Goal: Task Accomplishment & Management: Use online tool/utility

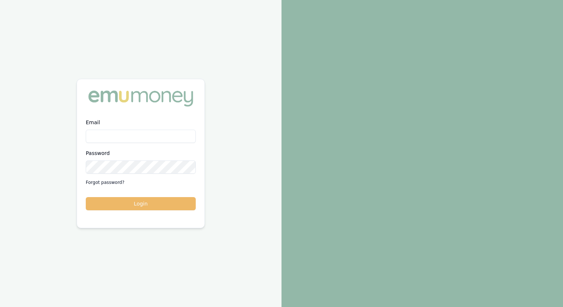
type input "jonathan.myers@emumoney.com.au"
click at [150, 204] on button "Login" at bounding box center [141, 203] width 110 height 13
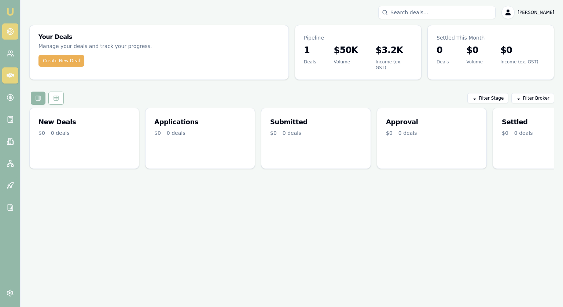
click at [13, 32] on circle at bounding box center [10, 32] width 6 height 6
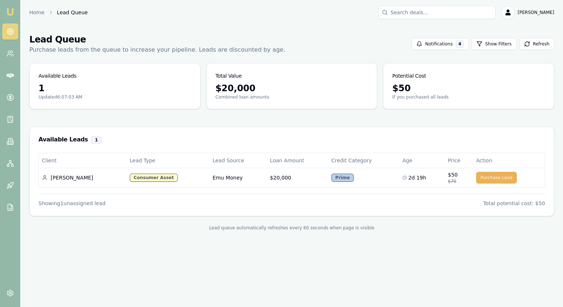
click at [12, 32] on circle at bounding box center [10, 32] width 4 height 4
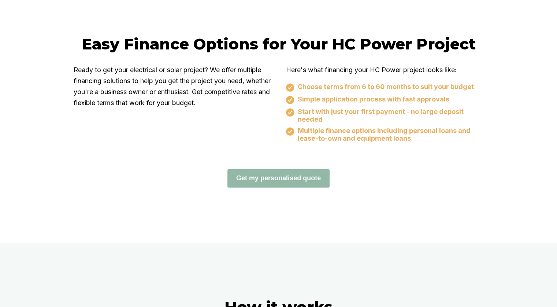
scroll to position [586, 0]
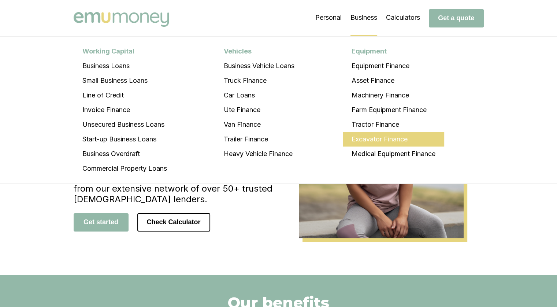
click at [374, 141] on li "Excavator Finance" at bounding box center [394, 139] width 102 height 15
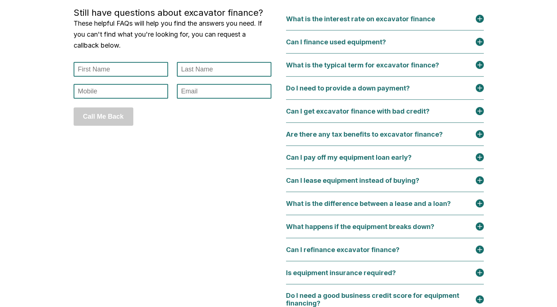
scroll to position [3288, 0]
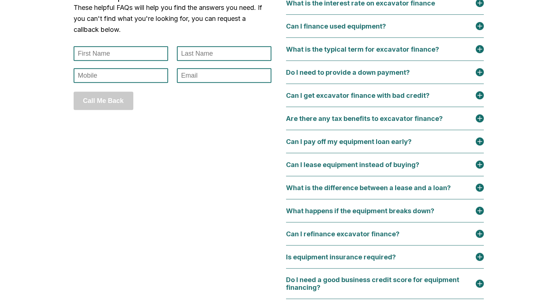
click at [484, 76] on img at bounding box center [480, 72] width 8 height 8
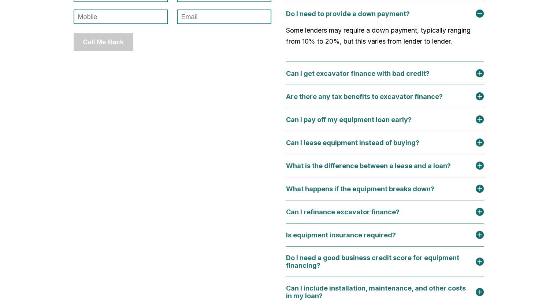
scroll to position [3361, 0]
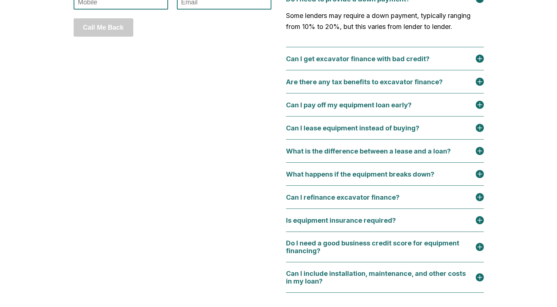
click at [481, 63] on img at bounding box center [480, 59] width 8 height 8
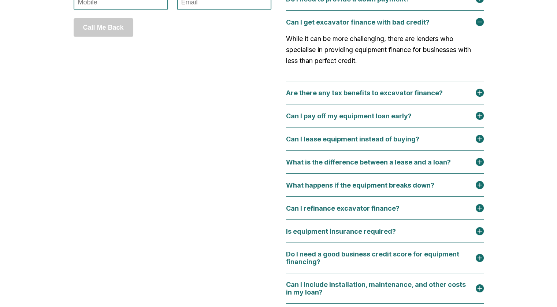
click at [484, 97] on img at bounding box center [480, 93] width 8 height 8
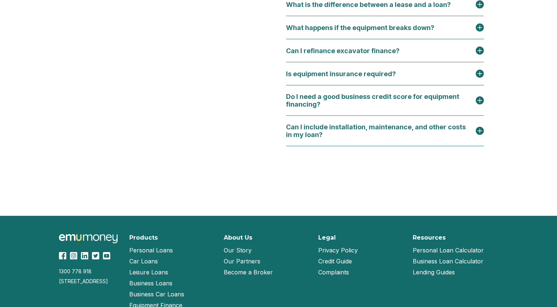
scroll to position [3642, 0]
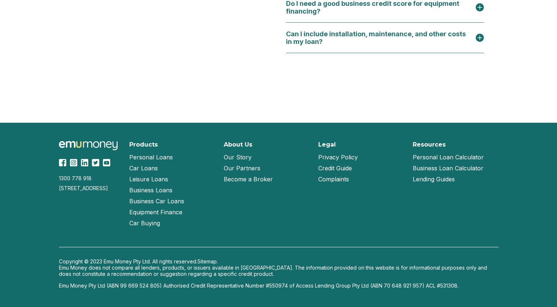
click at [334, 170] on link "Credit Guide" at bounding box center [335, 168] width 34 height 11
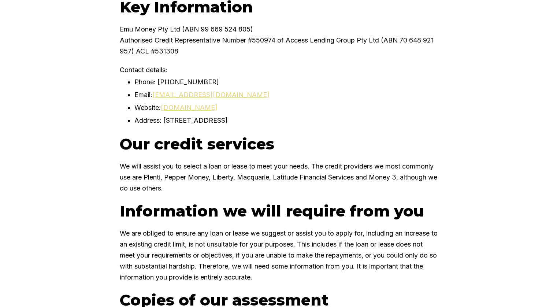
scroll to position [366, 0]
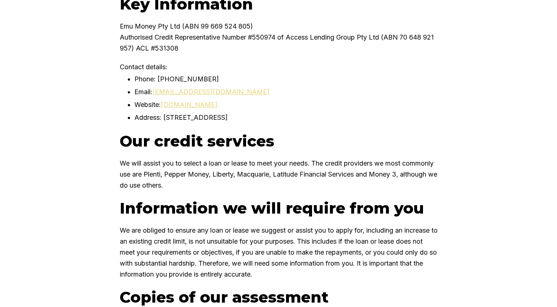
click at [295, 174] on p "We will assist you to select a loan or lease to meet your needs. The credit pro…" at bounding box center [279, 174] width 318 height 33
click at [323, 176] on p "We will assist you to select a loan or lease to meet your needs. The credit pro…" at bounding box center [279, 174] width 318 height 33
click at [262, 189] on p "We will assist you to select a loan or lease to meet your needs. The credit pro…" at bounding box center [279, 174] width 318 height 33
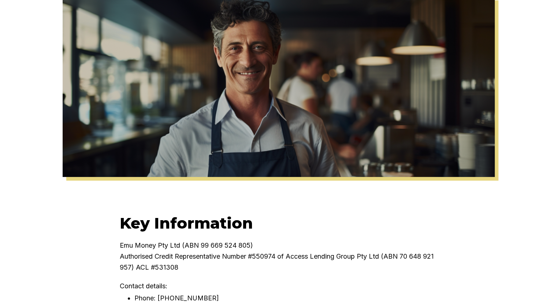
scroll to position [0, 0]
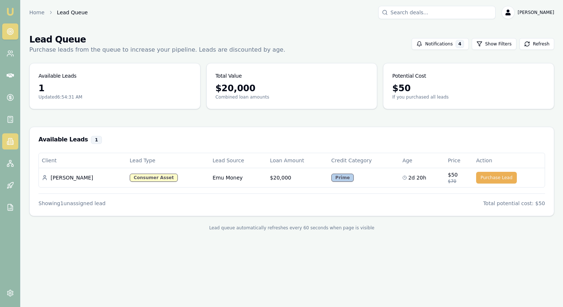
click at [7, 140] on icon at bounding box center [10, 141] width 7 height 7
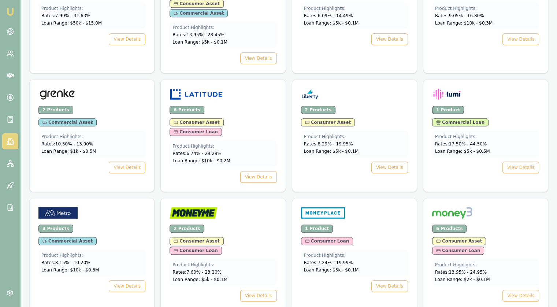
scroll to position [696, 0]
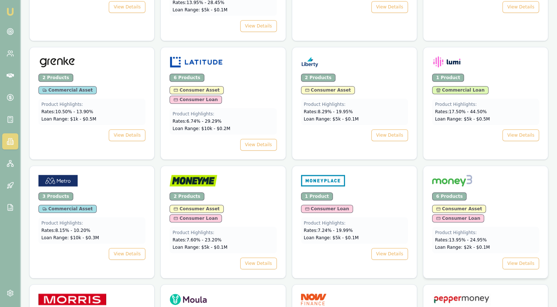
click at [485, 175] on div at bounding box center [485, 182] width 107 height 15
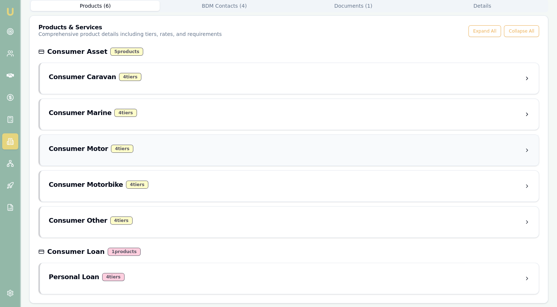
scroll to position [127, 0]
click at [65, 78] on h3 "Consumer Caravan" at bounding box center [82, 76] width 67 height 10
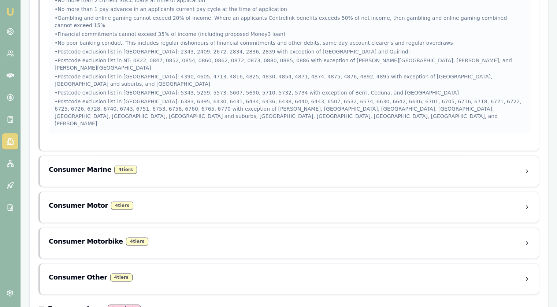
scroll to position [889, 0]
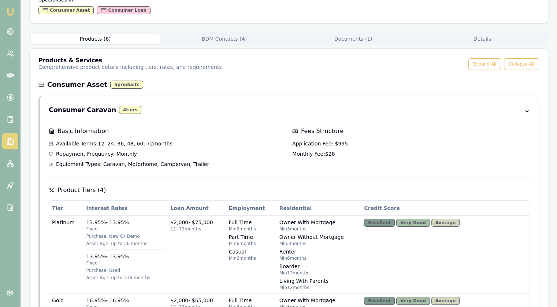
scroll to position [0, 0]
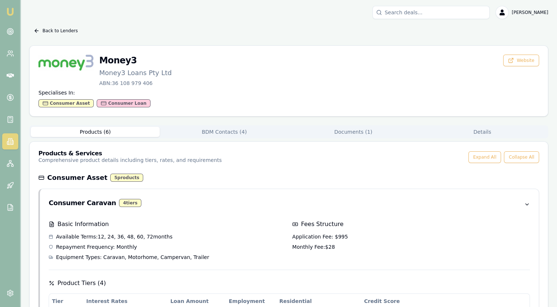
click at [12, 137] on link at bounding box center [10, 141] width 16 height 16
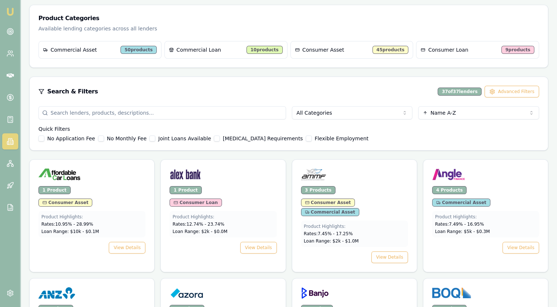
scroll to position [110, 0]
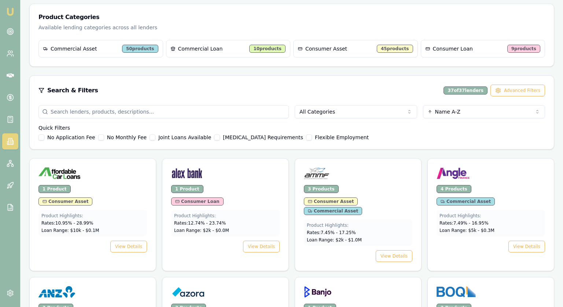
click at [344, 108] on html "Emu Broker Jonathan Myers Toggle Menu Lenders Directory Browse our directory of…" at bounding box center [281, 43] width 563 height 307
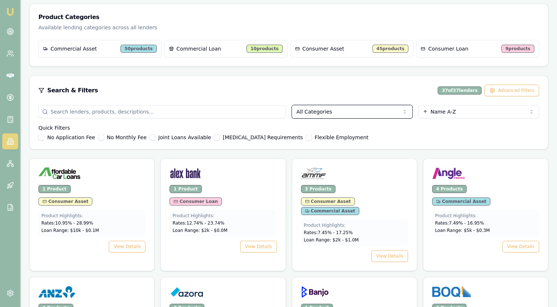
click at [344, 108] on html "Emu Broker Jonathan Myers Toggle Menu Lenders Directory Browse our directory of…" at bounding box center [278, 43] width 557 height 307
click at [443, 113] on html "Emu Broker Jonathan Myers Toggle Menu Lenders Directory Browse our directory of…" at bounding box center [278, 43] width 557 height 307
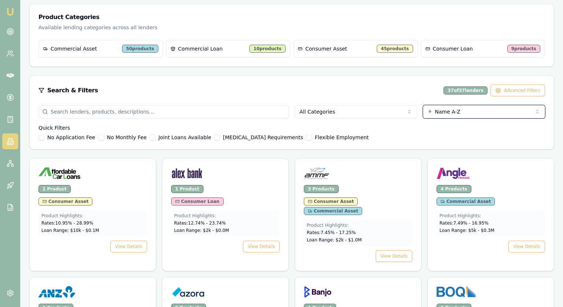
click at [443, 113] on html "Emu Broker Jonathan Myers Toggle Menu Lenders Directory Browse our directory of…" at bounding box center [281, 43] width 563 height 307
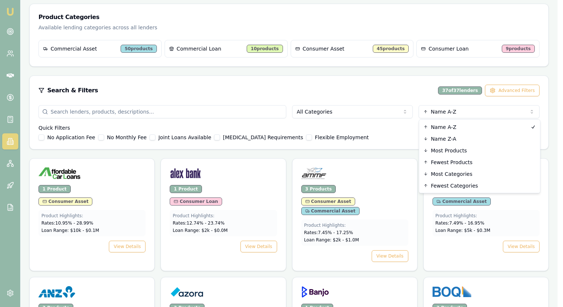
click at [428, 111] on html "Emu Broker Jonathan Myers Toggle Menu Lenders Directory Browse our directory of…" at bounding box center [281, 43] width 563 height 307
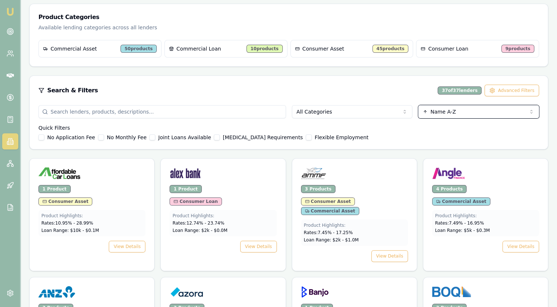
click at [210, 111] on html "Emu Broker Jonathan Myers Toggle Menu Lenders Directory Browse our directory of…" at bounding box center [278, 43] width 557 height 307
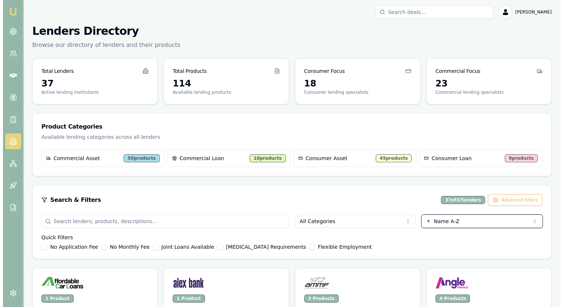
scroll to position [0, 0]
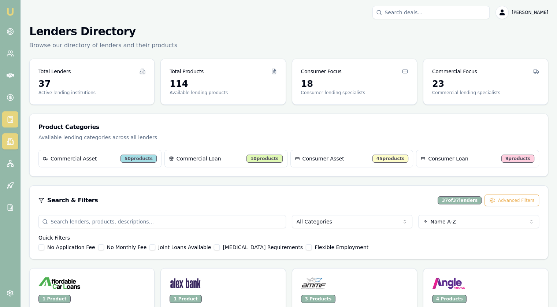
click at [12, 113] on link at bounding box center [10, 119] width 16 height 16
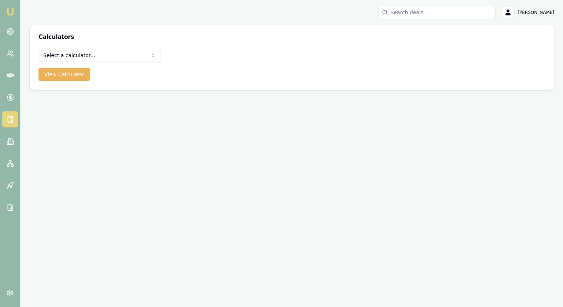
click at [73, 55] on html "Emu Broker Jonathan Myers Toggle Menu Calculators Select a calculator... Financ…" at bounding box center [281, 153] width 563 height 307
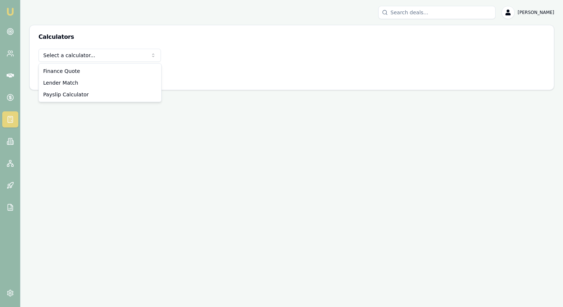
select select "lender-match"
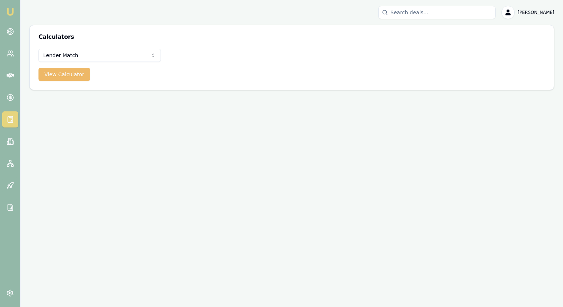
click at [65, 75] on button "View Calculator" at bounding box center [64, 74] width 52 height 13
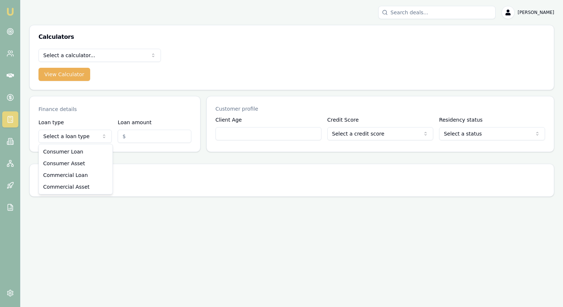
click at [75, 136] on html "Emu Broker Jonathan Myers Toggle Menu Calculators Select a calculator... Financ…" at bounding box center [281, 153] width 563 height 307
select select "CONSUMER_LOAN"
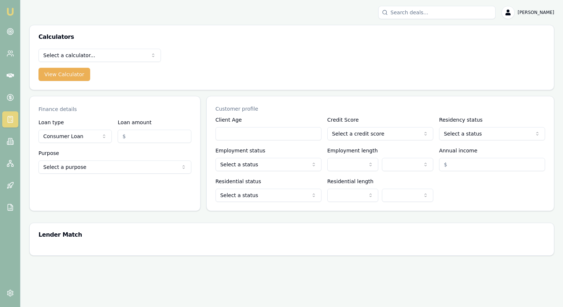
click at [110, 165] on html "Emu Broker Jonathan Myers Toggle Menu Calculators Select a calculator... Financ…" at bounding box center [281, 153] width 563 height 307
click at [92, 167] on html "Emu Broker Jonathan Myers Toggle Menu Calculators Select a calculator... Financ…" at bounding box center [281, 153] width 563 height 307
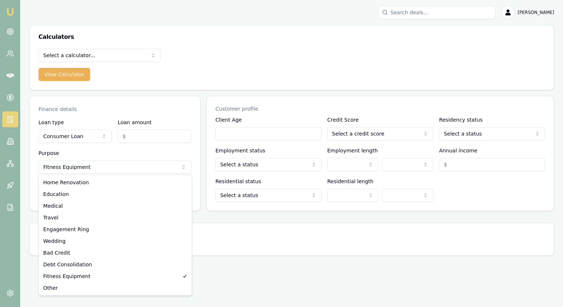
select select "DEBT_CONSOLIDATION"
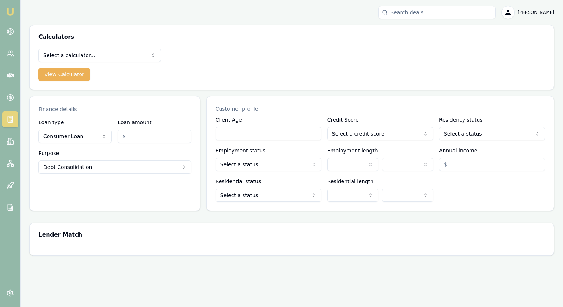
click at [144, 133] on input "Loan amount" at bounding box center [154, 136] width 73 height 13
type input "$50,000.00"
click at [277, 133] on input "Client Age" at bounding box center [268, 133] width 106 height 13
type input "35"
click at [345, 132] on html "Emu Broker Jonathan Myers Toggle Menu Calculators Select a calculator... Financ…" at bounding box center [281, 153] width 563 height 307
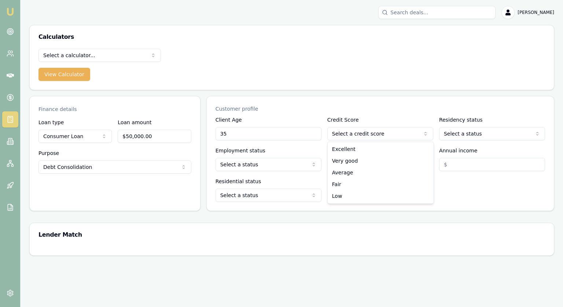
select select "AVERAGE"
click at [464, 135] on html "Emu Broker Jonathan Myers Toggle Menu Calculators Select a calculator... Financ…" at bounding box center [281, 153] width 563 height 307
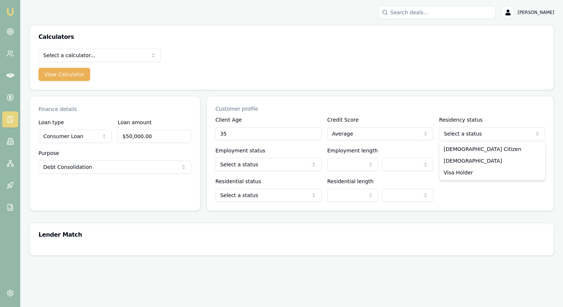
select select "AUSTRALIAN_CITIZEN"
click at [226, 168] on html "Emu Broker Jonathan Myers Toggle Menu Calculators Select a calculator... Financ…" at bounding box center [281, 153] width 563 height 307
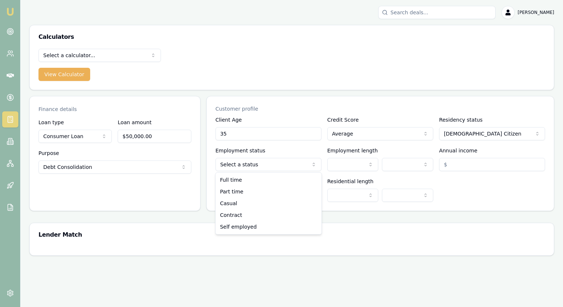
select select "FULL_TIME"
drag, startPoint x: 234, startPoint y: 183, endPoint x: 271, endPoint y: 181, distance: 37.1
click at [335, 170] on html "Emu Broker Jonathan Myers Toggle Menu Calculators Select a calculator... Financ…" at bounding box center [281, 153] width 563 height 307
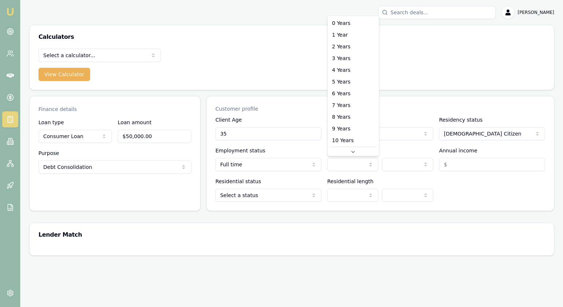
scroll to position [12, 0]
select select "10"
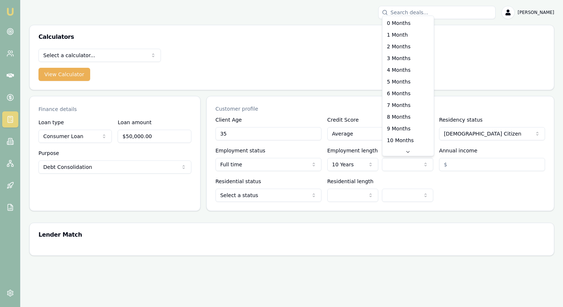
click at [397, 162] on html "Emu Broker Jonathan Myers Toggle Menu Calculators Select a calculator... Financ…" at bounding box center [281, 153] width 563 height 307
select select "8"
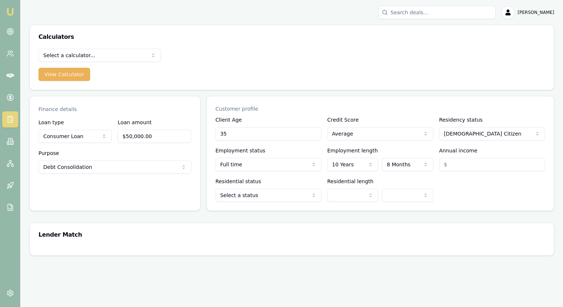
click at [464, 160] on input "Annual income" at bounding box center [492, 164] width 106 height 13
type input "$110,000.00"
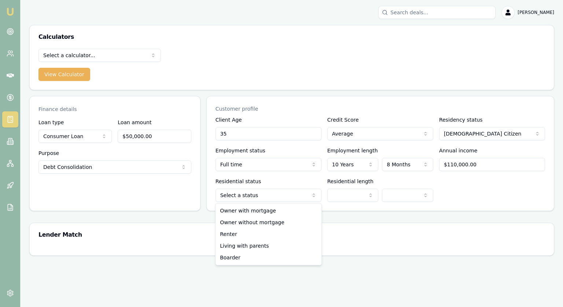
click at [257, 200] on html "Emu Broker Jonathan Myers Toggle Menu Calculators Select a calculator... Financ…" at bounding box center [281, 153] width 563 height 307
select select "RENTER"
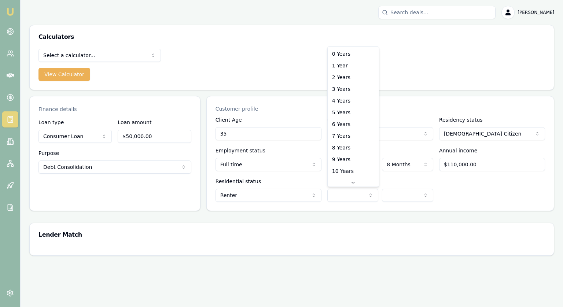
click at [352, 200] on html "Emu Broker Jonathan Myers Toggle Menu Calculators Select a calculator... Financ…" at bounding box center [281, 153] width 563 height 307
select select "8"
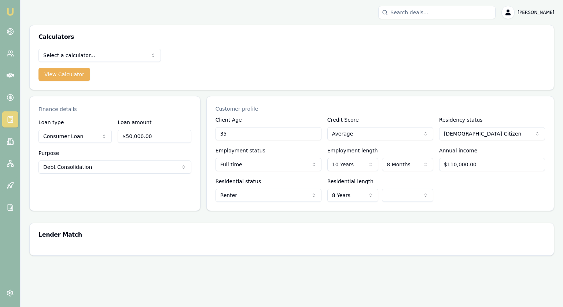
click at [464, 189] on div "Residential status Renter Owner with mortgage Owner without mortgage Renter Liv…" at bounding box center [379, 189] width 329 height 25
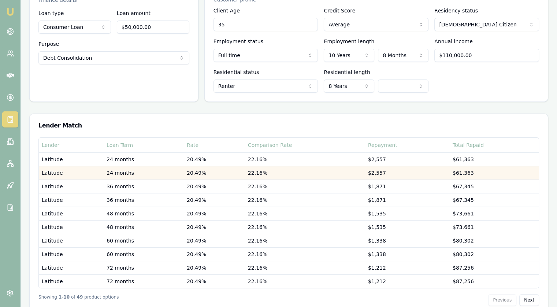
scroll to position [128, 0]
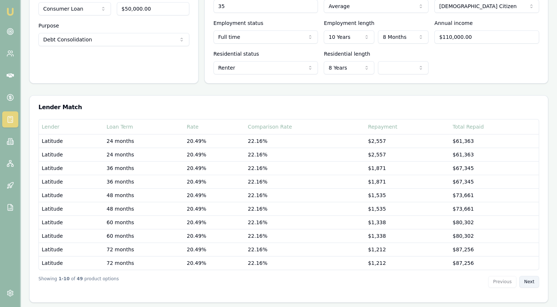
click at [531, 280] on button "Next" at bounding box center [530, 282] width 20 height 12
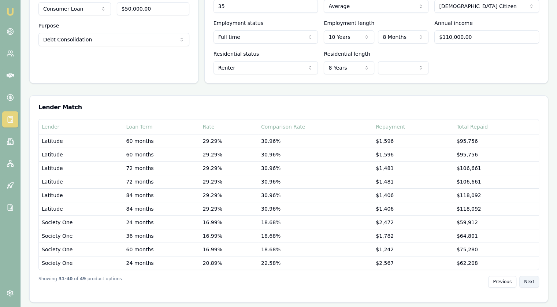
click at [533, 284] on button "Next" at bounding box center [530, 282] width 20 height 12
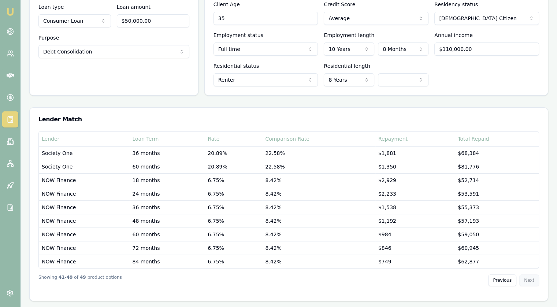
scroll to position [114, 0]
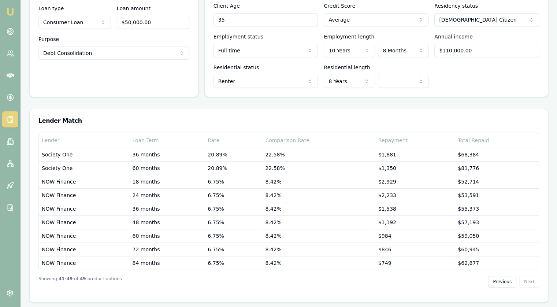
click at [532, 279] on div "Previous Next" at bounding box center [514, 282] width 51 height 12
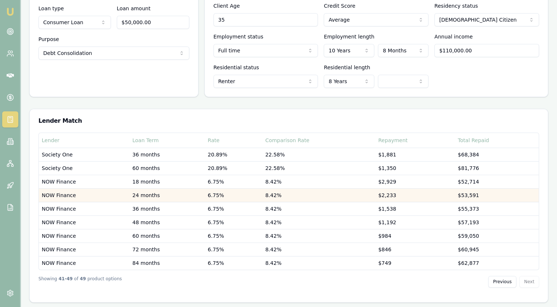
click at [98, 200] on td "NOW Finance" at bounding box center [84, 195] width 91 height 14
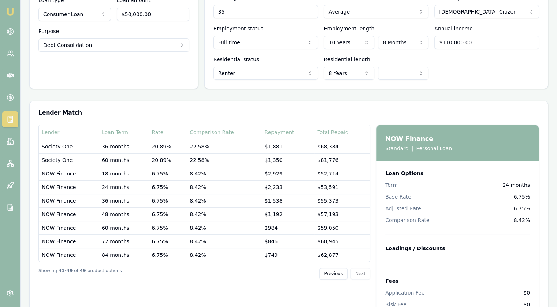
scroll to position [113, 0]
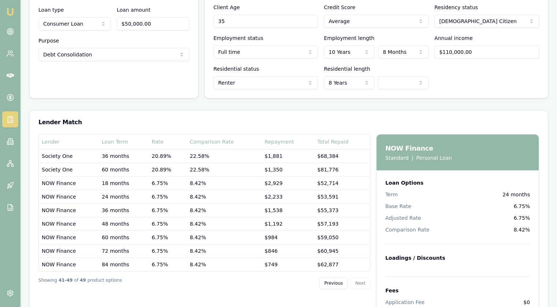
click at [405, 147] on h3 "NOW Finance" at bounding box center [419, 148] width 67 height 10
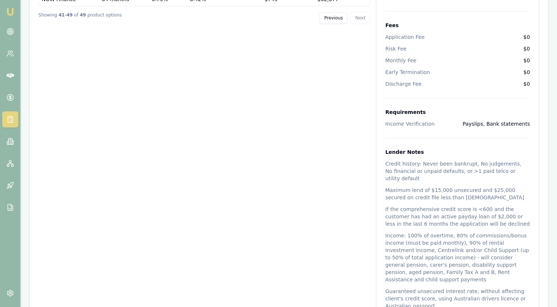
scroll to position [442, 0]
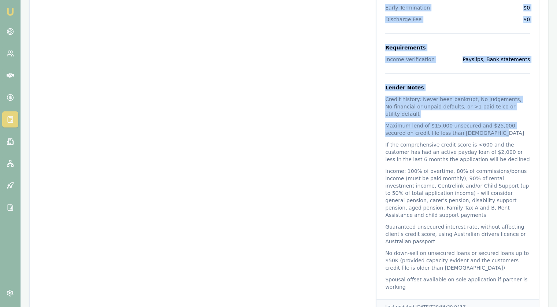
drag, startPoint x: 459, startPoint y: 124, endPoint x: 368, endPoint y: 117, distance: 91.5
click at [368, 117] on div "Lender Loan Term Rate Comparison Rate Repayment Total Repaid Society One 36 mon…" at bounding box center [288, 59] width 501 height 511
click at [460, 122] on span "Maximum lend of $15,000 unsecured and $25,000 secured on credit file less than …" at bounding box center [458, 129] width 145 height 15
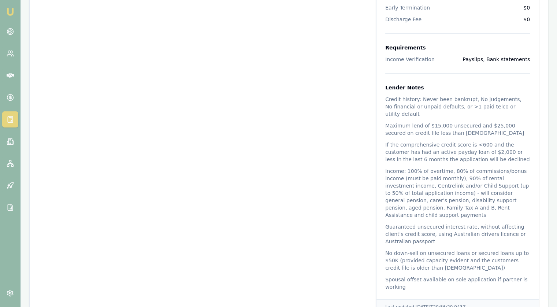
click at [419, 223] on span "Guaranteed unsecured interest rate, without affecting client's credit score, us…" at bounding box center [458, 234] width 145 height 22
click at [9, 120] on icon at bounding box center [10, 119] width 7 height 7
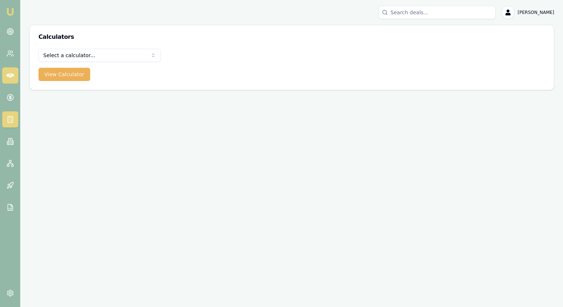
click at [7, 72] on icon at bounding box center [10, 75] width 7 height 7
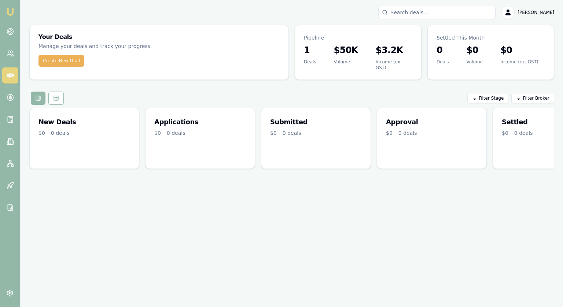
click at [305, 51] on h3 "1" at bounding box center [310, 50] width 12 height 12
click at [359, 50] on div "$50K Volume" at bounding box center [346, 58] width 42 height 29
click at [343, 50] on h3 "$50K" at bounding box center [346, 50] width 24 height 12
click at [9, 52] on icon at bounding box center [10, 53] width 7 height 7
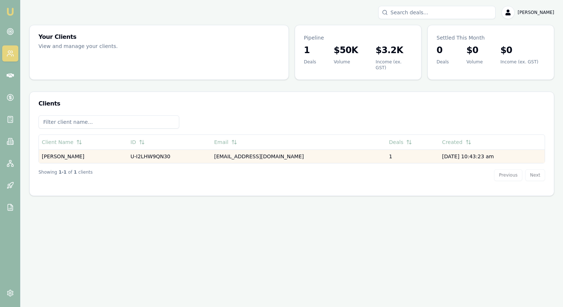
click at [138, 155] on td "U-I2LHW9QN30" at bounding box center [170, 157] width 84 height 14
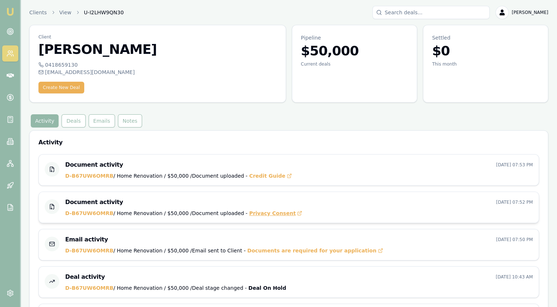
click at [268, 213] on span "Privacy Consent" at bounding box center [275, 213] width 53 height 7
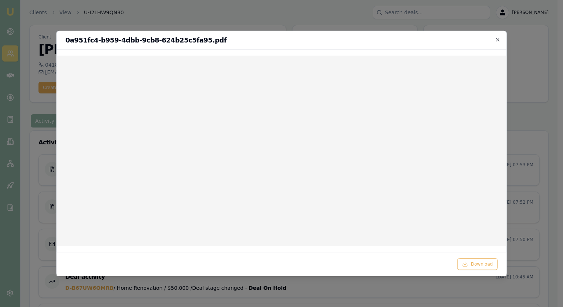
click at [497, 41] on icon "button" at bounding box center [497, 40] width 6 height 6
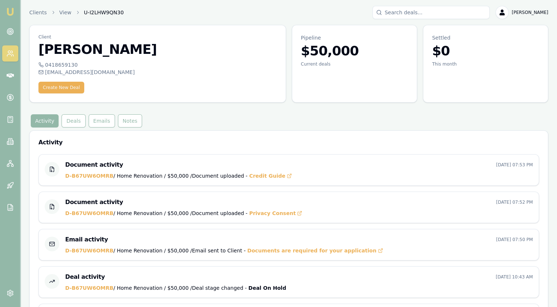
click at [233, 121] on div "Activity Deals Emails Notes" at bounding box center [288, 120] width 519 height 13
click at [7, 168] on link at bounding box center [10, 163] width 16 height 16
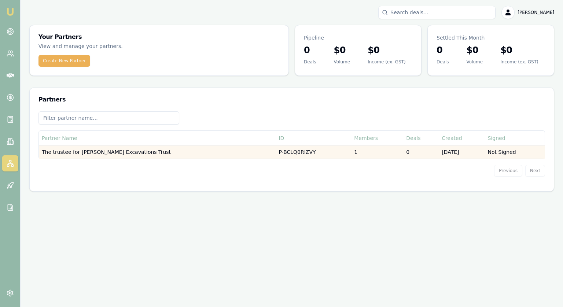
click at [105, 155] on td "The trustee for Usher's Excavations Trust" at bounding box center [157, 152] width 237 height 14
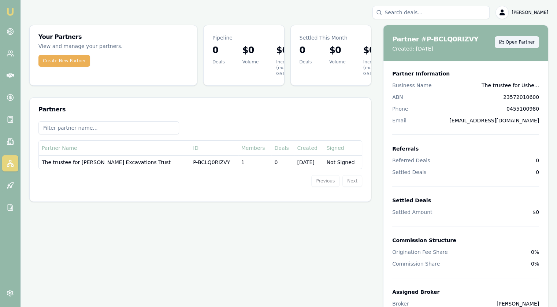
click at [517, 42] on span "Open Partner" at bounding box center [520, 42] width 29 height 6
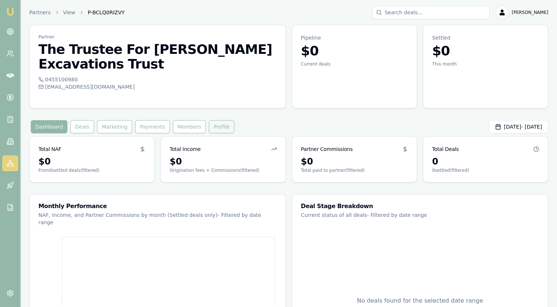
click at [212, 120] on button "Profile" at bounding box center [222, 126] width 26 height 13
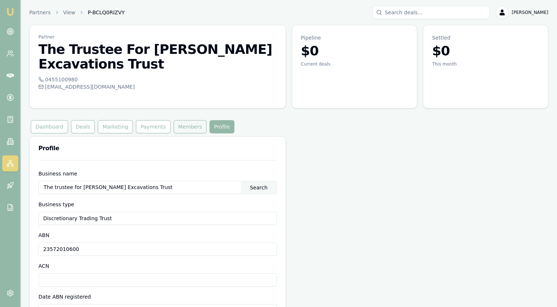
click at [188, 120] on button "Members" at bounding box center [190, 126] width 33 height 13
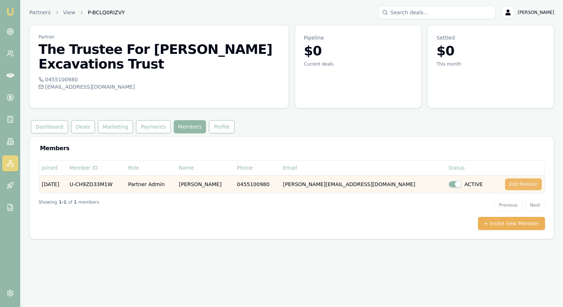
click at [528, 178] on button "Edit Member" at bounding box center [523, 184] width 37 height 12
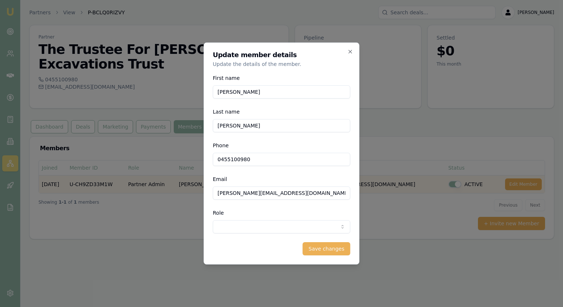
click at [217, 233] on body "Emu Broker Partners View P-BCLQ0RIZVY Jonathan Myers Toggle Menu Partner The Tr…" at bounding box center [281, 153] width 563 height 307
click at [348, 56] on body "Emu Broker Partners View P-BCLQ0RIZVY Jonathan Myers Toggle Menu Partner The Tr…" at bounding box center [281, 153] width 563 height 307
click at [350, 51] on icon "button" at bounding box center [350, 51] width 3 height 3
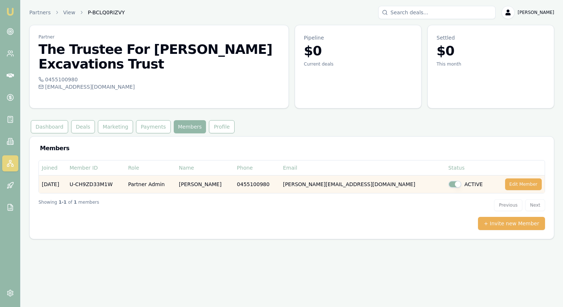
click at [348, 120] on div "Dashboard Deals Marketing Payments Members Profile" at bounding box center [291, 126] width 525 height 13
click at [102, 120] on button "Marketing" at bounding box center [115, 126] width 35 height 13
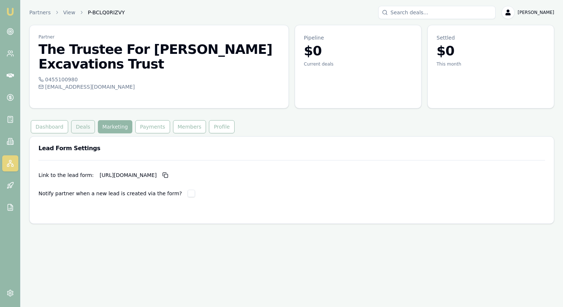
click at [78, 120] on button "Deals" at bounding box center [83, 126] width 24 height 13
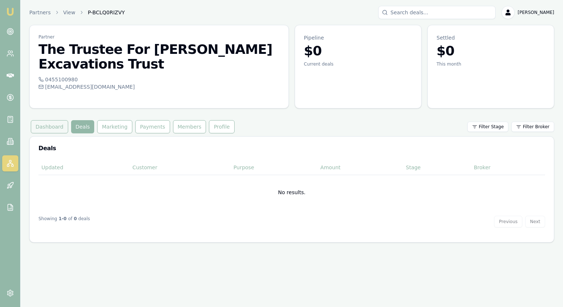
click at [50, 120] on button "Dashboard" at bounding box center [49, 126] width 37 height 13
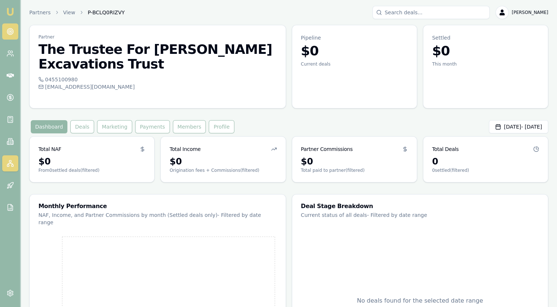
click at [7, 29] on icon at bounding box center [10, 31] width 7 height 7
